Goal: Find specific page/section: Find specific page/section

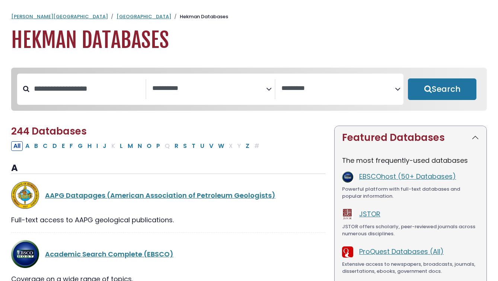
select select "Database Subject Filter"
select select "Database Vendors Filter"
click at [67, 151] on button "E" at bounding box center [63, 146] width 7 height 10
select select "Database Subject Filter"
select select "Database Vendors Filter"
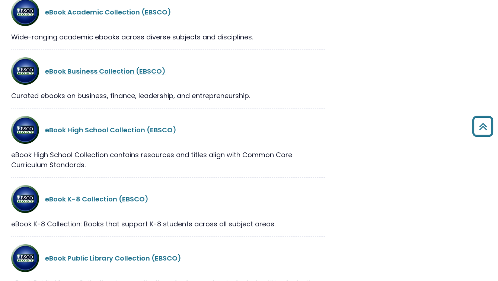
scroll to position [606, 0]
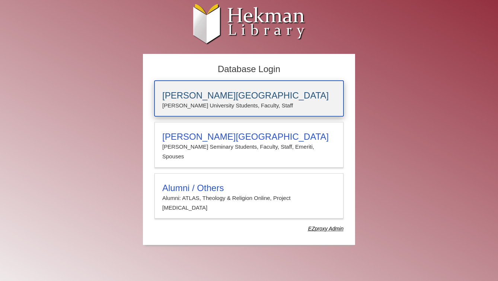
click at [175, 95] on h3 "[PERSON_NAME][GEOGRAPHIC_DATA]" at bounding box center [248, 95] width 173 height 10
